Goal: Contribute content: Add original content to the website for others to see

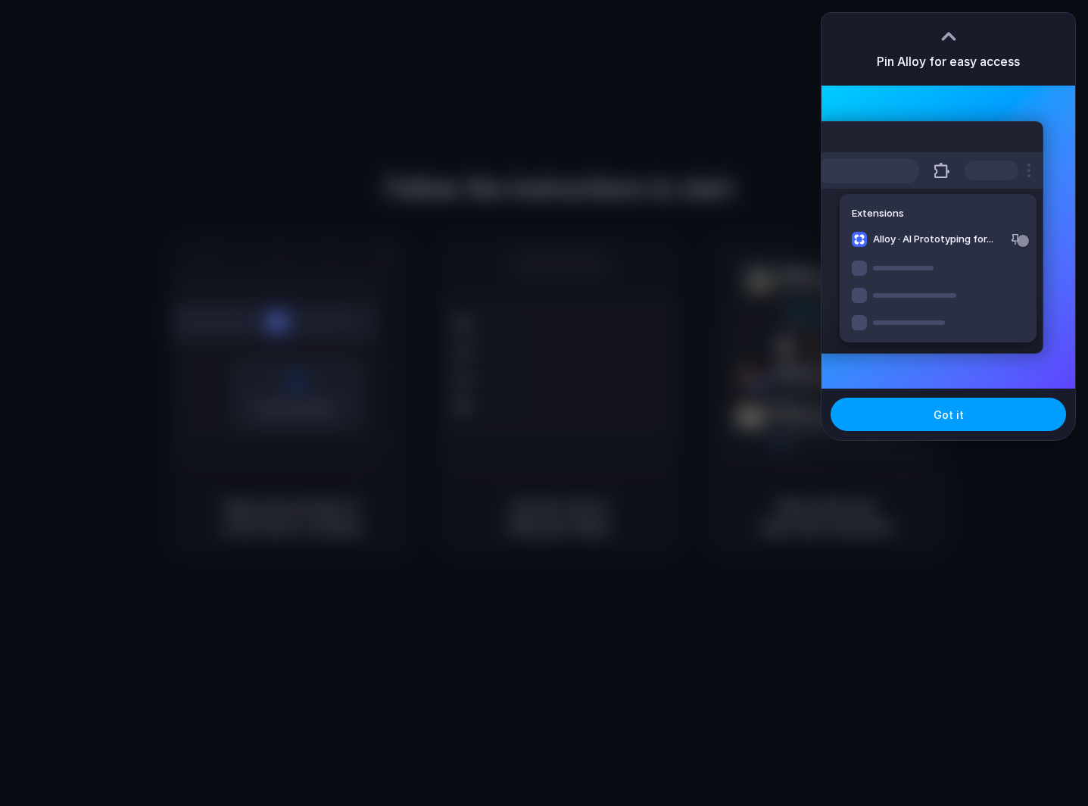
click at [896, 417] on button "Got it" at bounding box center [947, 413] width 235 height 33
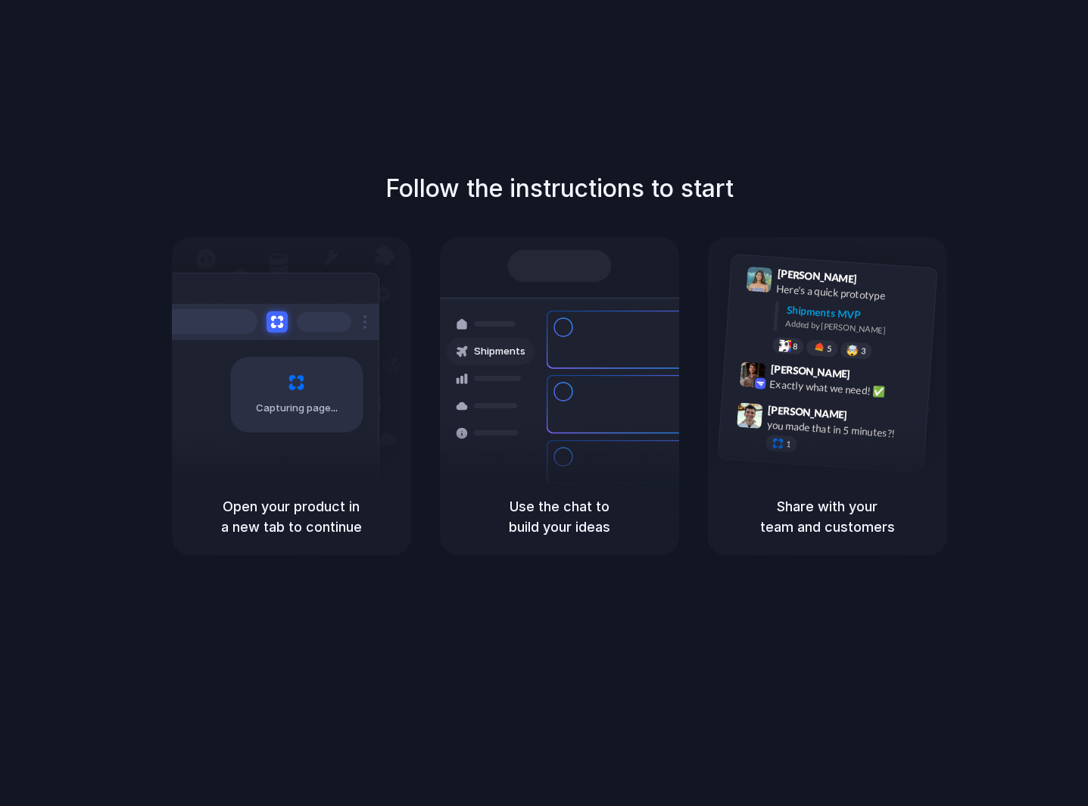
click at [298, 525] on h5 "Open your product in a new tab to continue" at bounding box center [291, 516] width 203 height 41
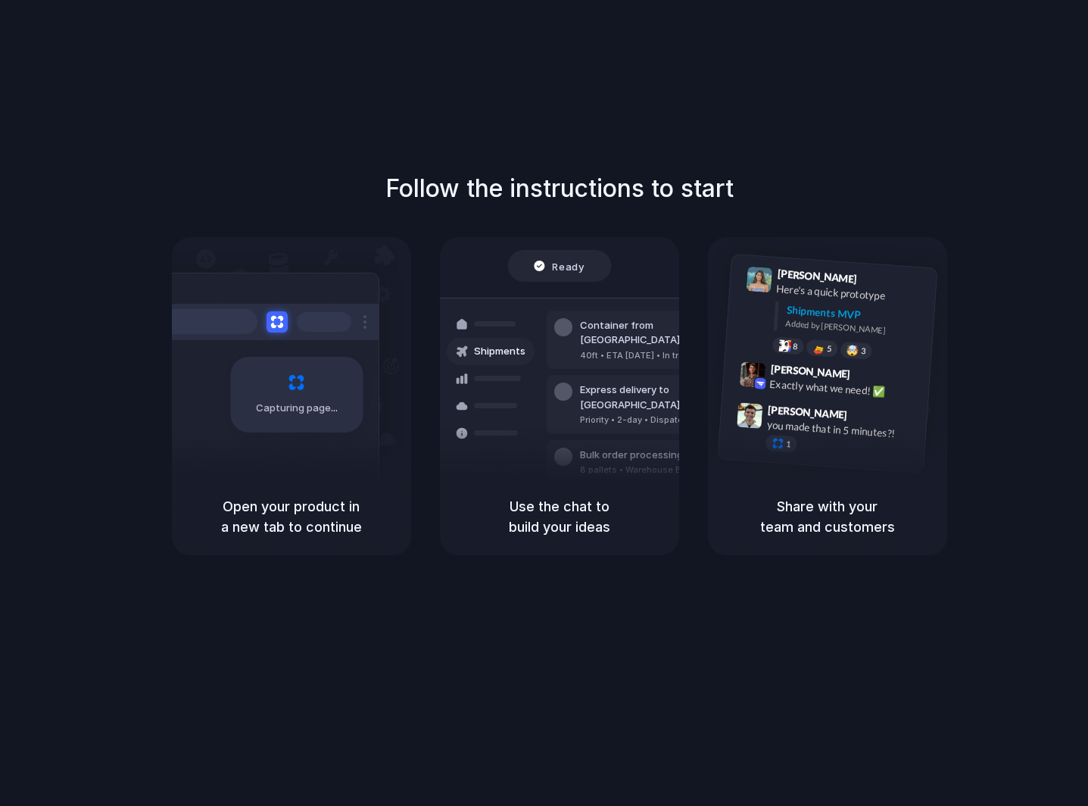
click at [263, 506] on h5 "Open your product in a new tab to continue" at bounding box center [291, 516] width 203 height 41
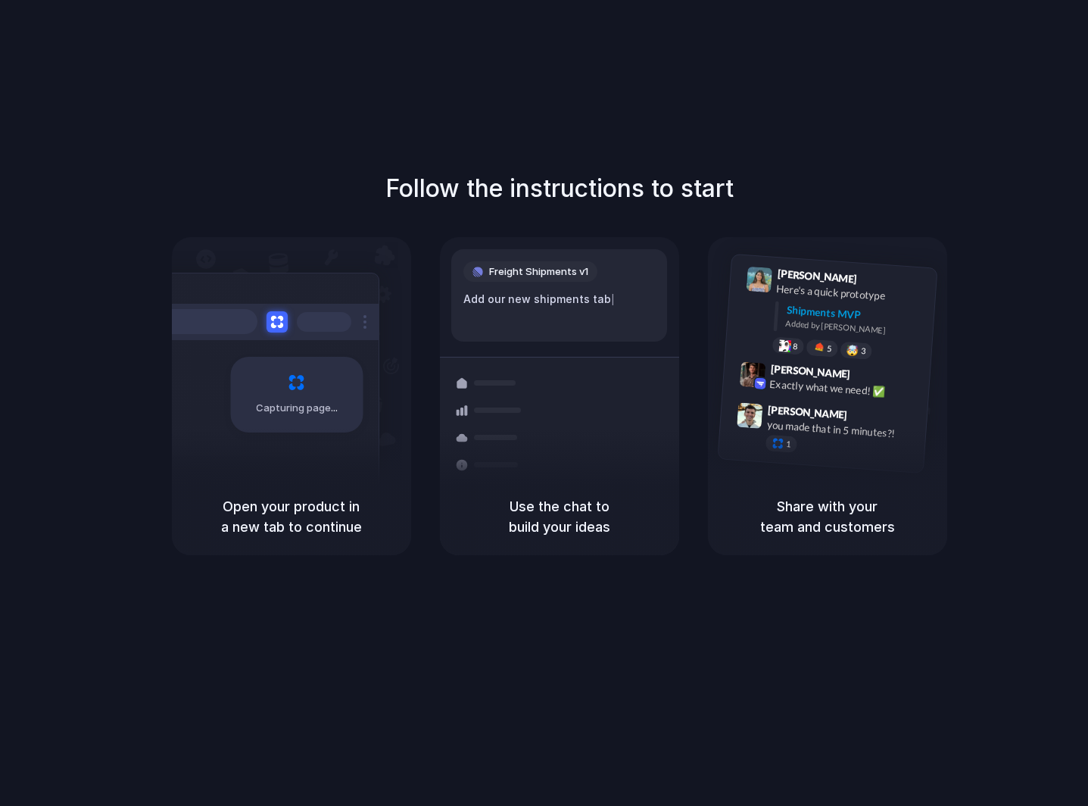
click at [531, 463] on div at bounding box center [491, 464] width 88 height 27
click at [795, 291] on div "Here's a quick prototype" at bounding box center [850, 293] width 151 height 26
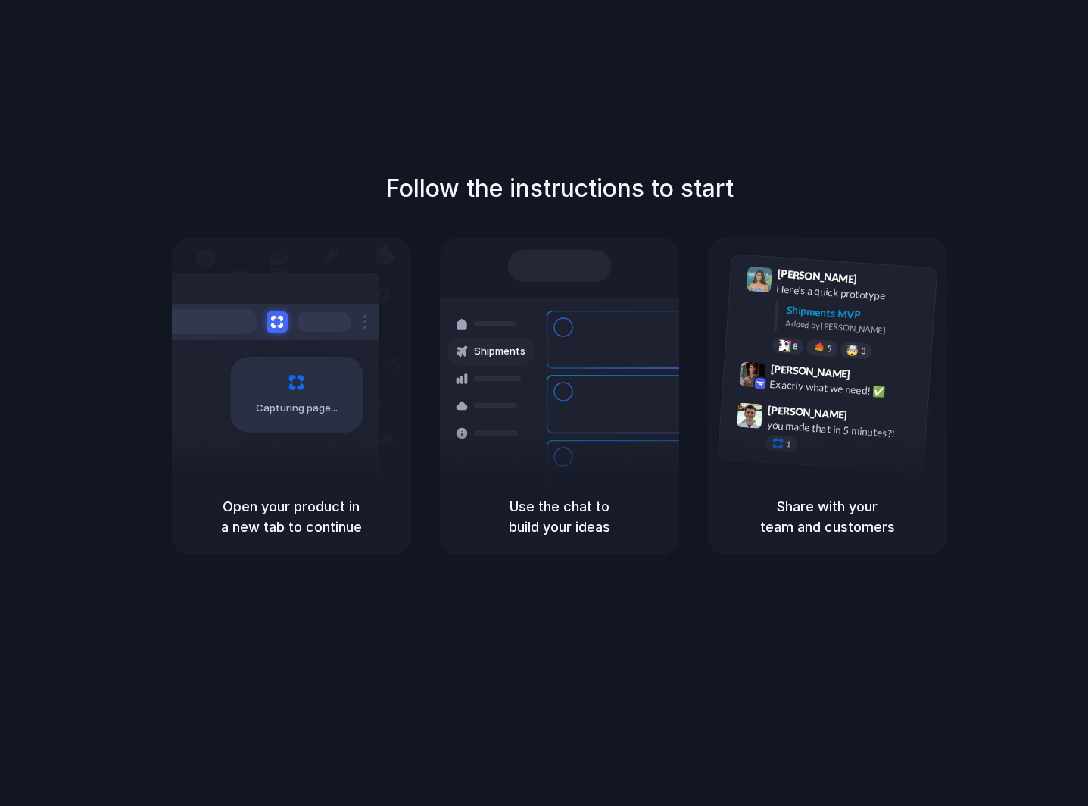
click at [512, 323] on div at bounding box center [495, 323] width 42 height 5
click at [906, 578] on div "Follow the instructions to start Capturing page Open your product in a new tab …" at bounding box center [559, 418] width 1118 height 836
click at [588, 237] on div "Ready Shipments Container from Shanghai 40ft • ETA Dec 28 • In transit Express …" at bounding box center [559, 357] width 239 height 241
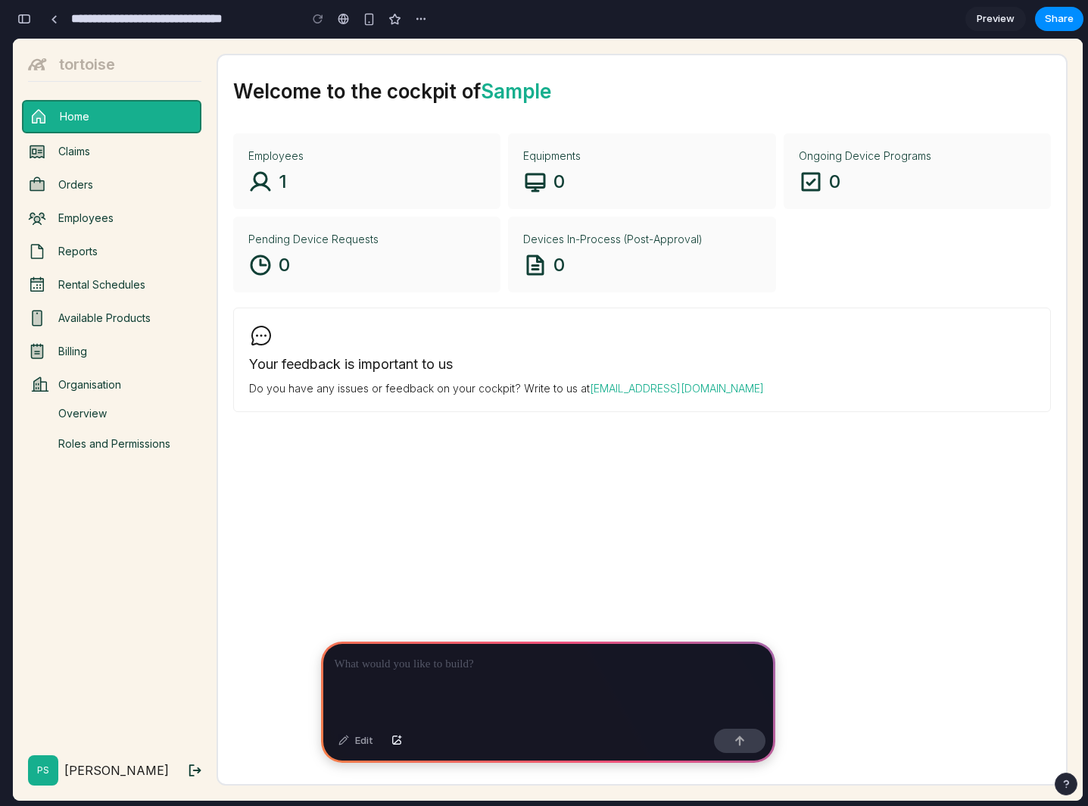
click at [349, 662] on p at bounding box center [548, 664] width 427 height 18
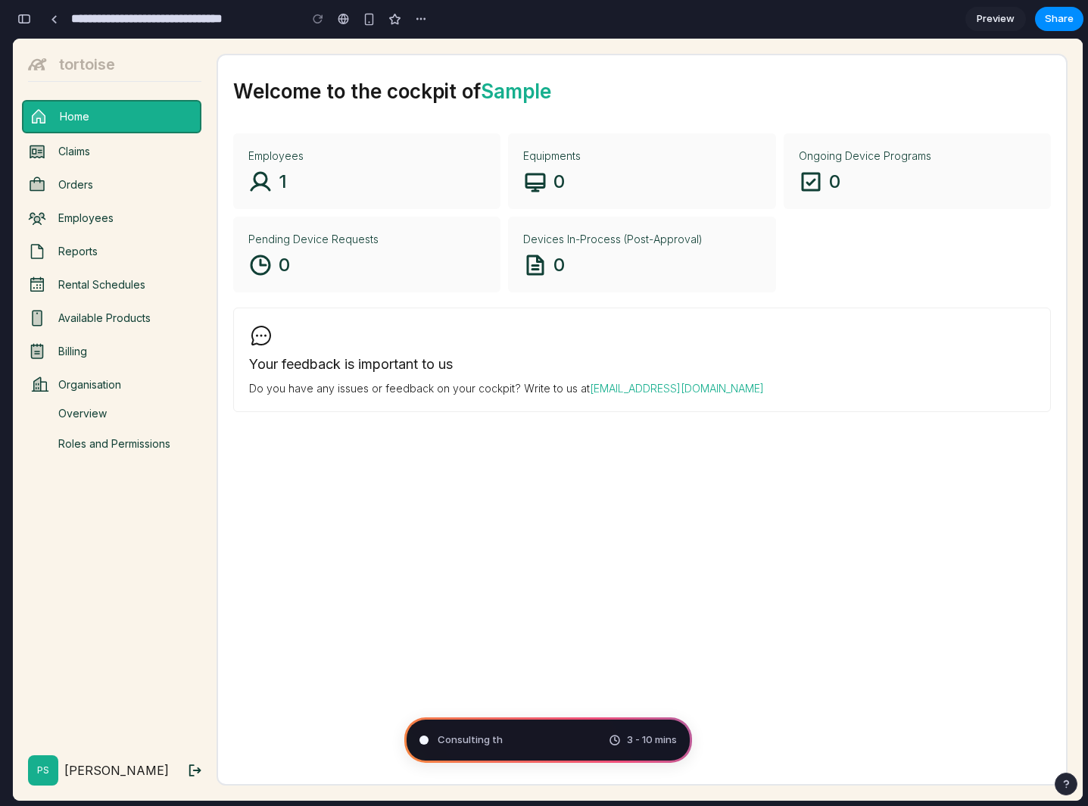
type input "**********"
